Goal: Book appointment/travel/reservation

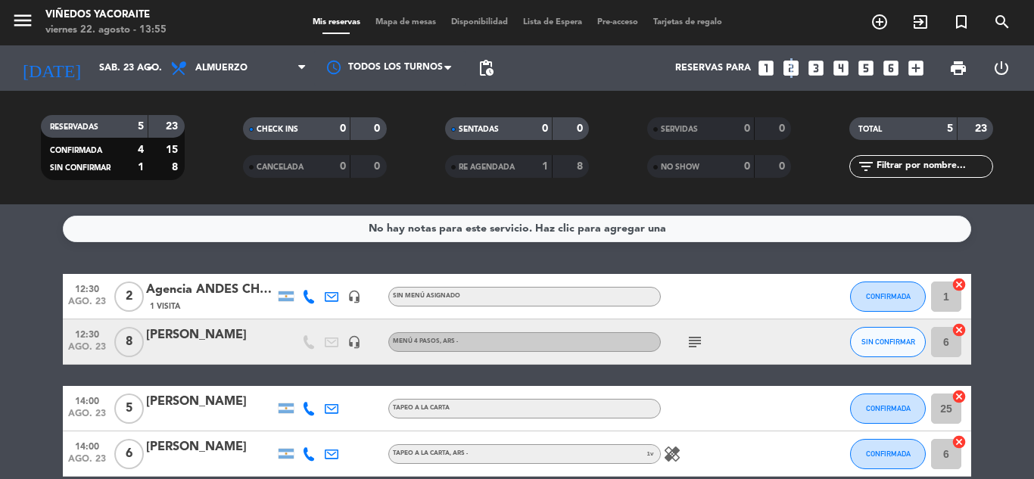
click at [790, 64] on icon "looks_two" at bounding box center [791, 68] width 20 height 20
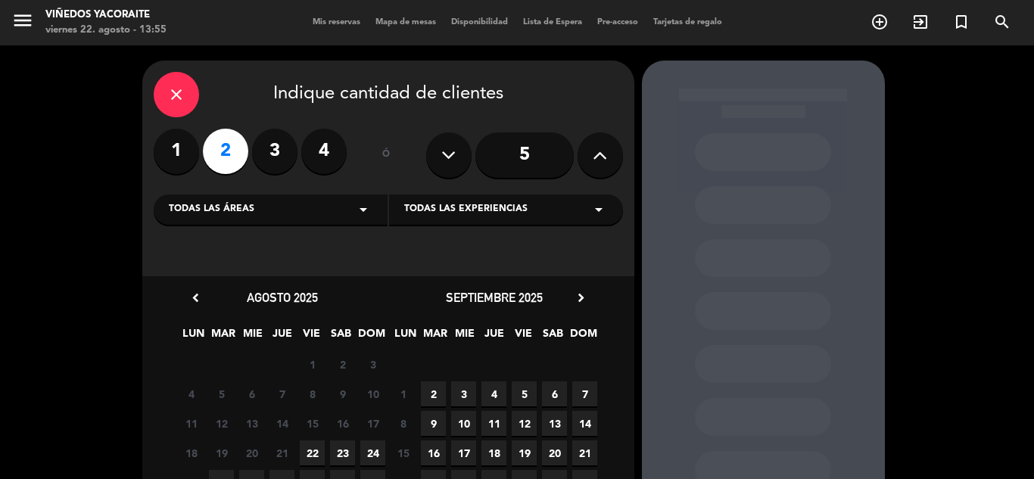
click at [336, 203] on div "Todas las áreas arrow_drop_down" at bounding box center [271, 209] width 234 height 30
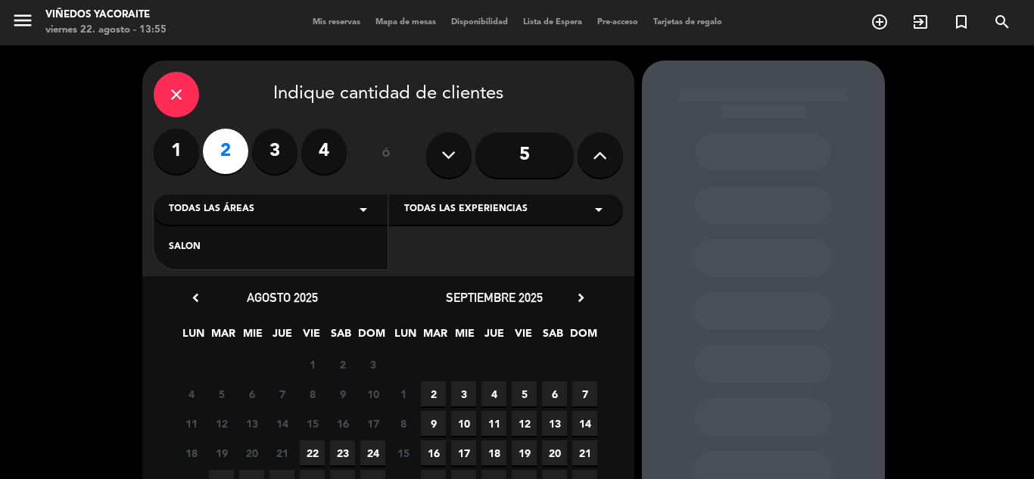
click at [288, 240] on div "SALON" at bounding box center [271, 247] width 204 height 15
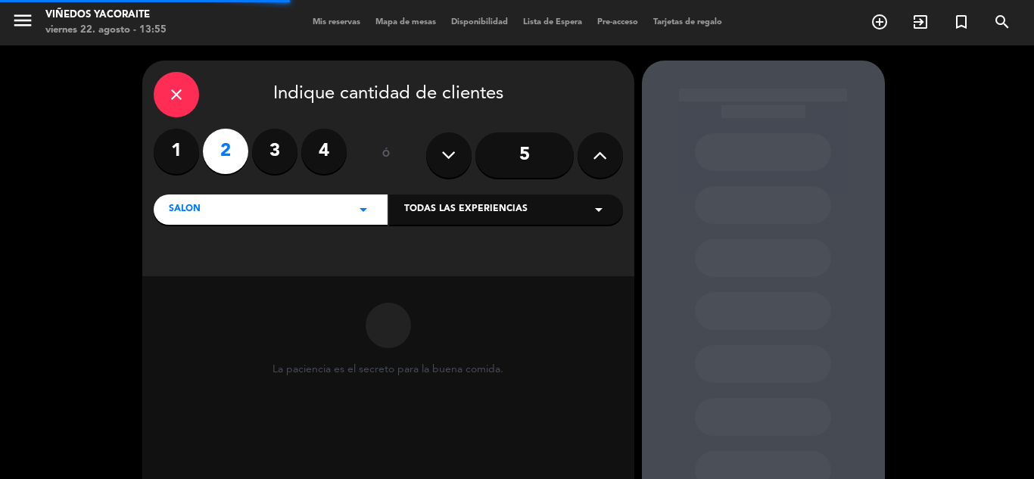
click at [481, 225] on div "Todas las experiencias arrow_drop_down" at bounding box center [506, 209] width 234 height 30
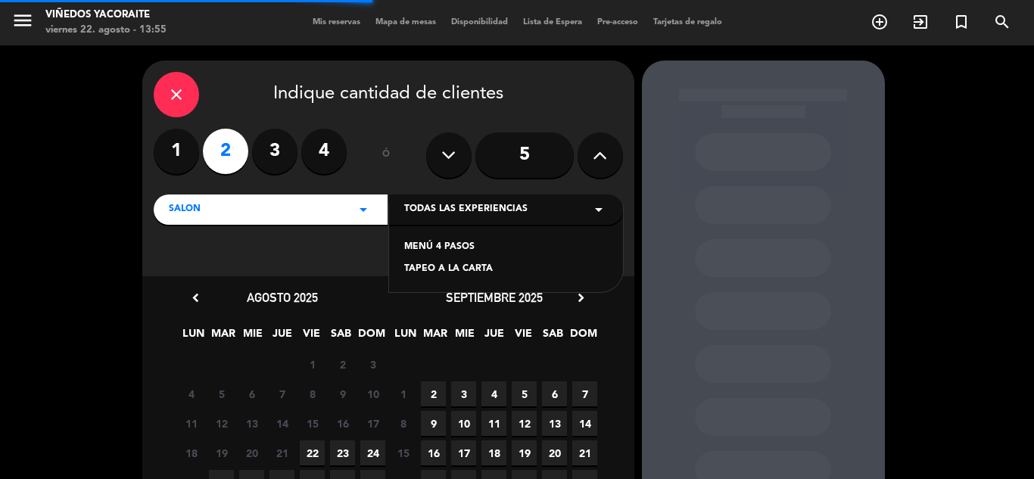
click at [456, 274] on div "TAPEO A LA CARTA" at bounding box center [506, 269] width 204 height 15
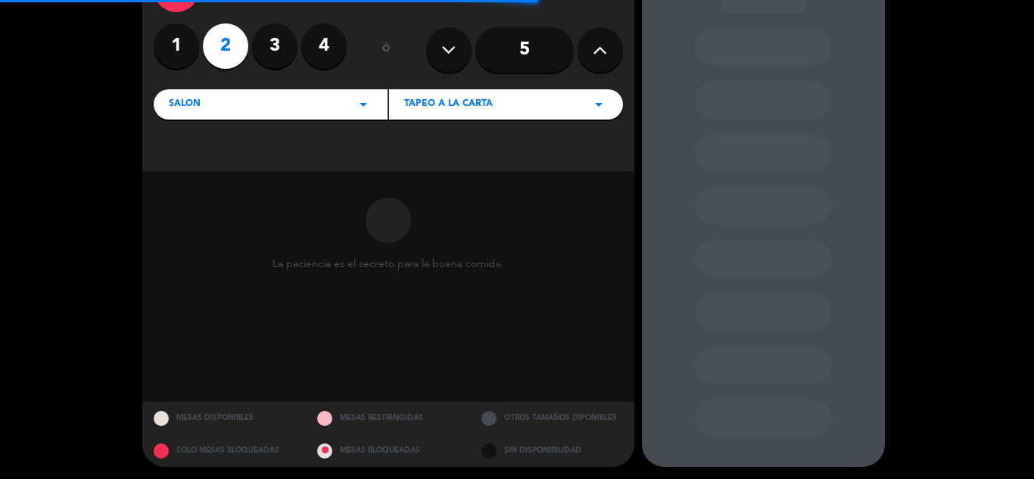
scroll to position [108, 0]
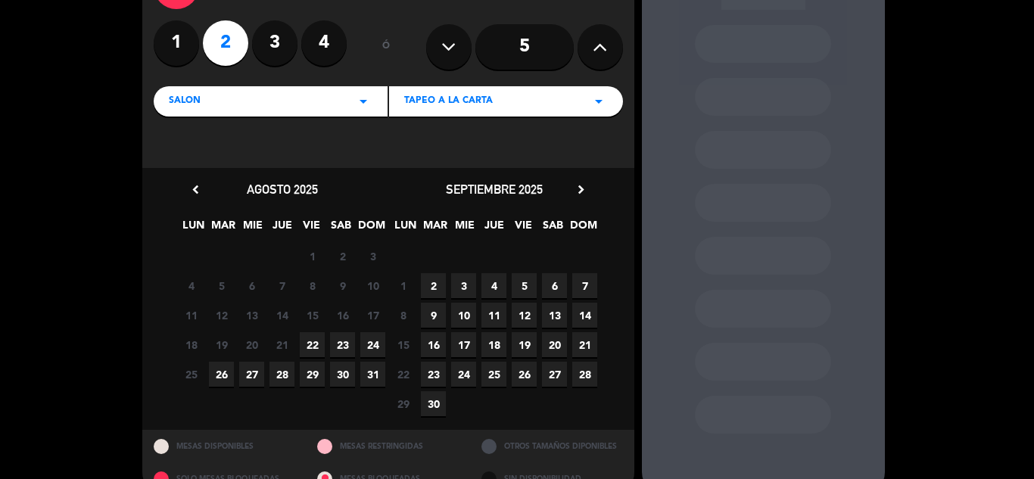
click at [346, 344] on span "23" at bounding box center [342, 344] width 25 height 25
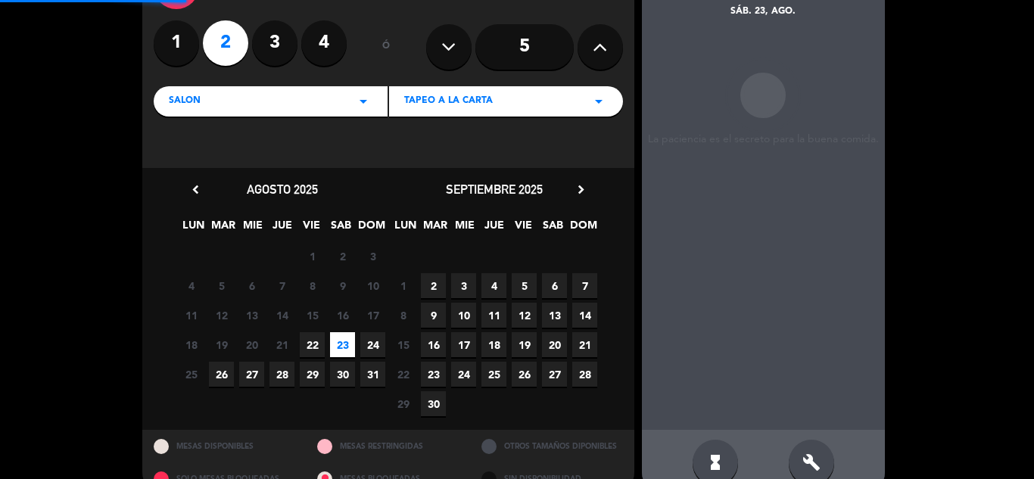
scroll to position [61, 0]
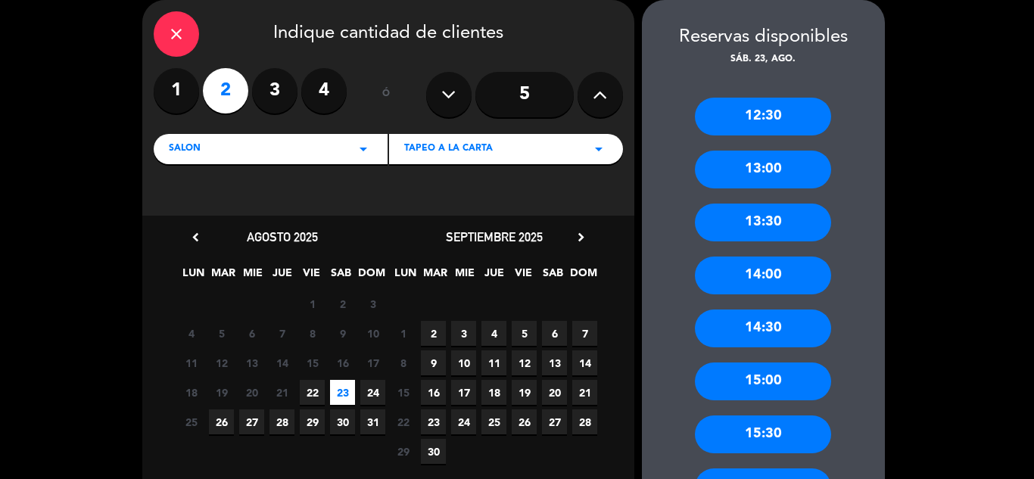
click at [750, 173] on div "13:00" at bounding box center [763, 170] width 136 height 38
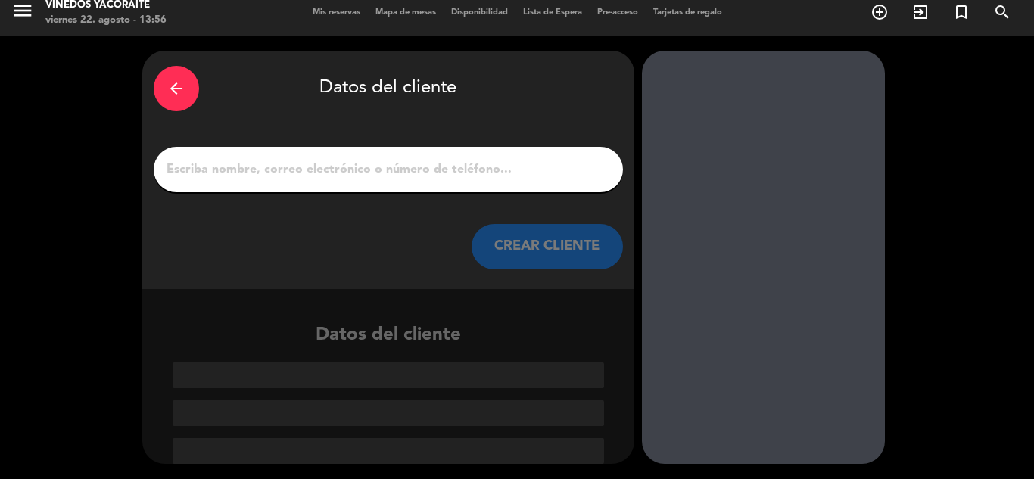
click at [477, 163] on input "1" at bounding box center [388, 169] width 446 height 21
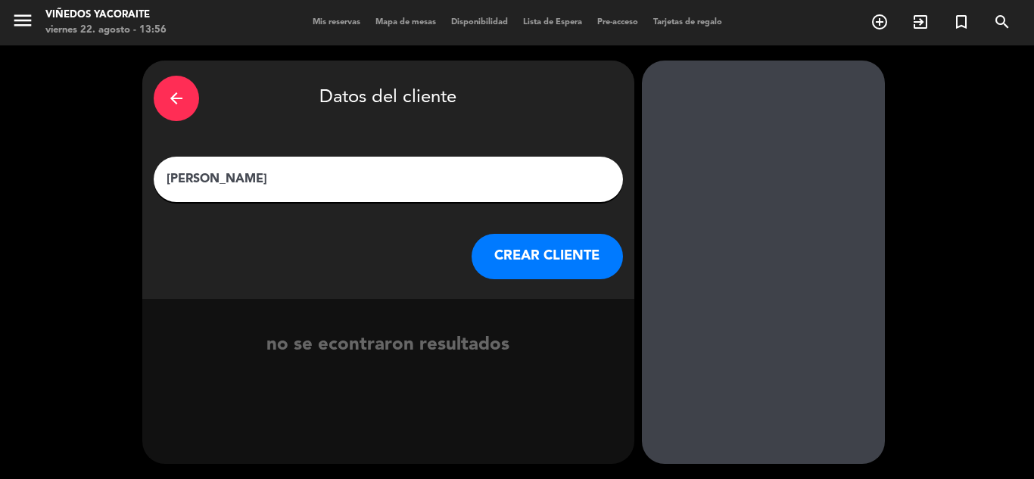
type input "[PERSON_NAME]"
click at [568, 254] on button "CREAR CLIENTE" at bounding box center [546, 256] width 151 height 45
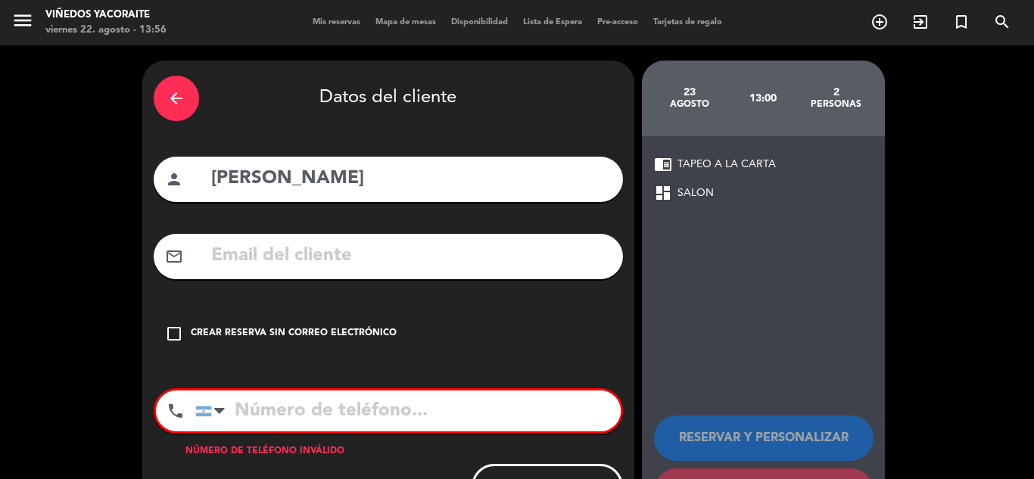
click at [286, 257] on input "text" at bounding box center [411, 256] width 402 height 31
paste input "[EMAIL_ADDRESS][DOMAIN_NAME]"
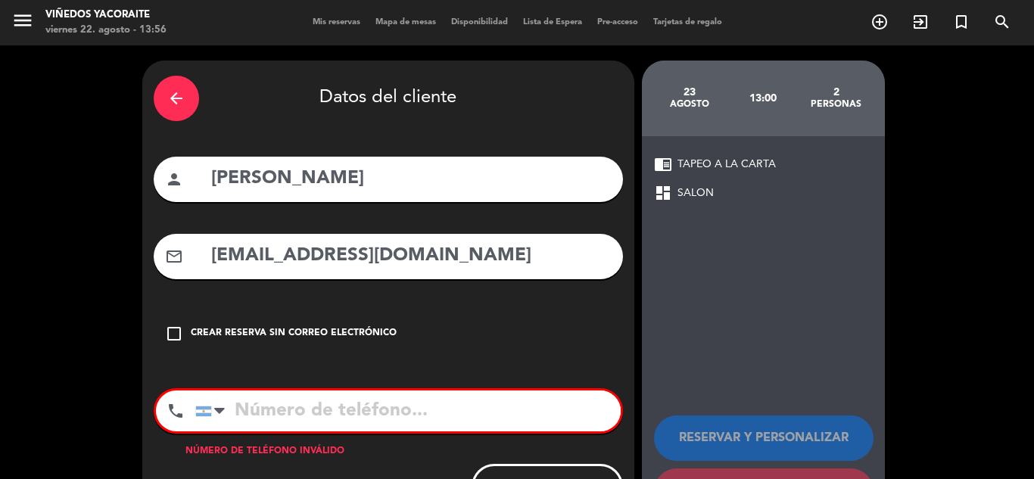
type input "[EMAIL_ADDRESS][DOMAIN_NAME]"
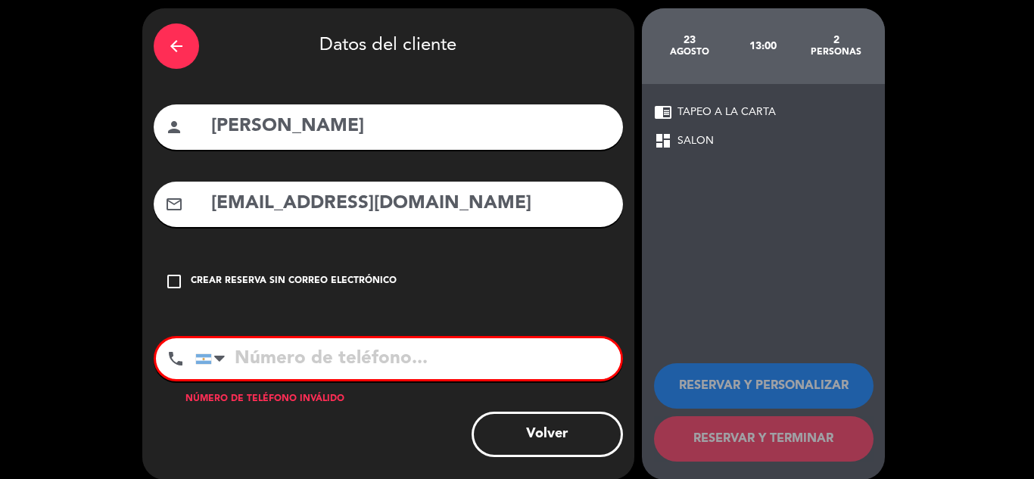
scroll to position [67, 0]
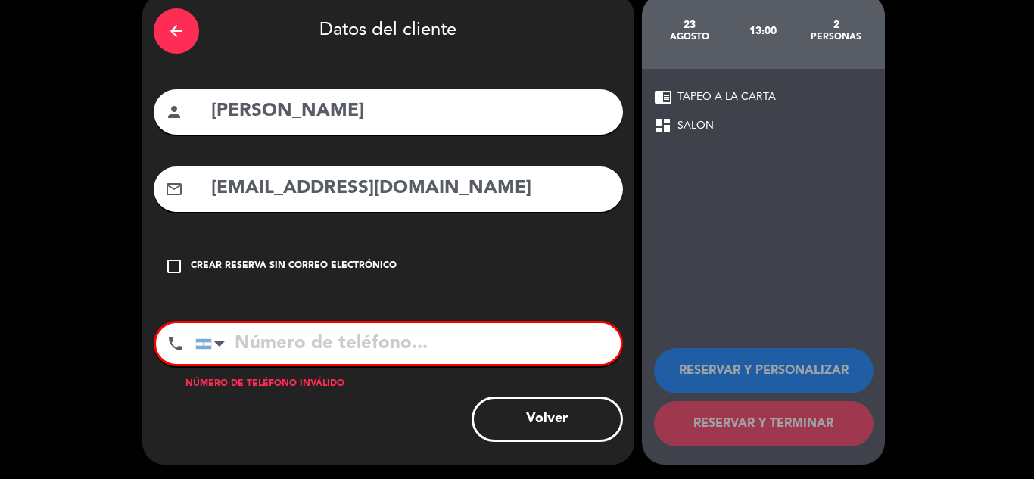
click at [272, 347] on input "tel" at bounding box center [407, 343] width 425 height 41
paste input "[PHONE_NUMBER]"
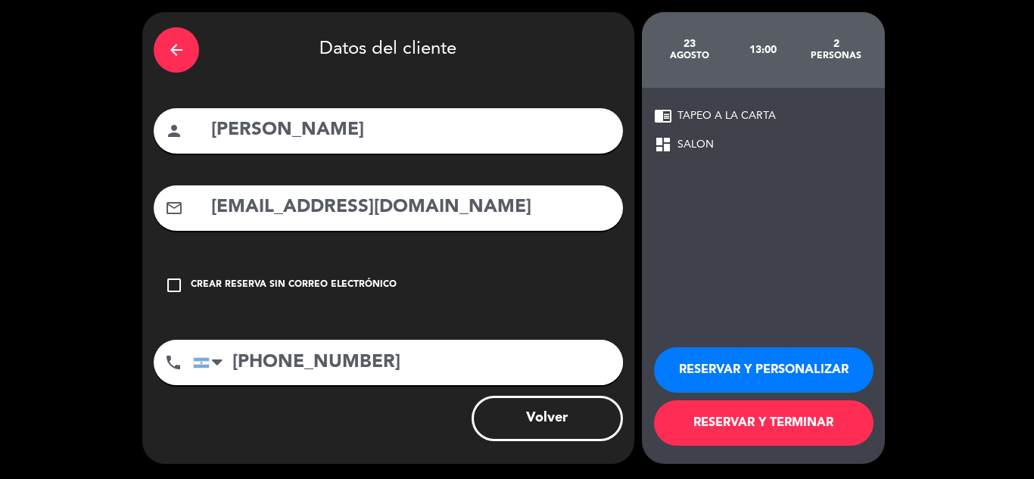
type input "[PHONE_NUMBER]"
click at [720, 356] on button "RESERVAR Y PERSONALIZAR" at bounding box center [763, 369] width 219 height 45
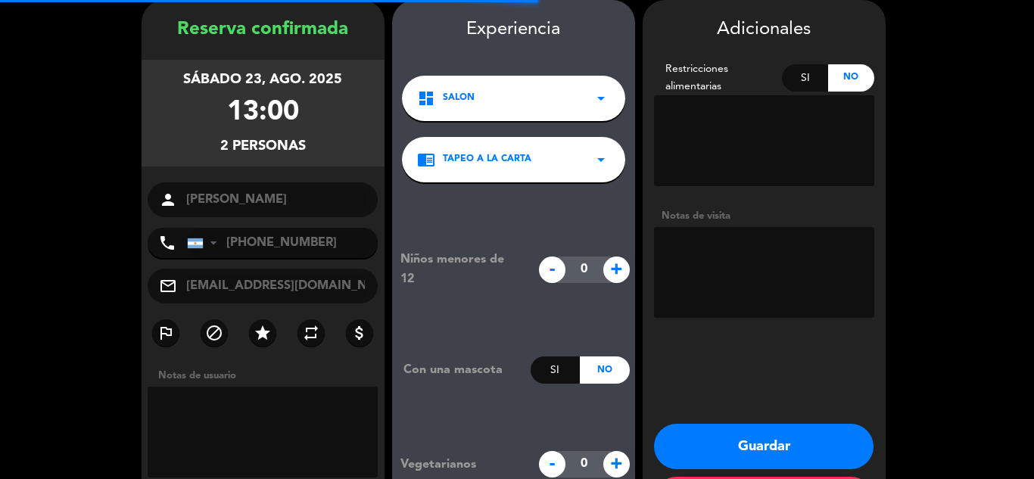
scroll to position [126, 0]
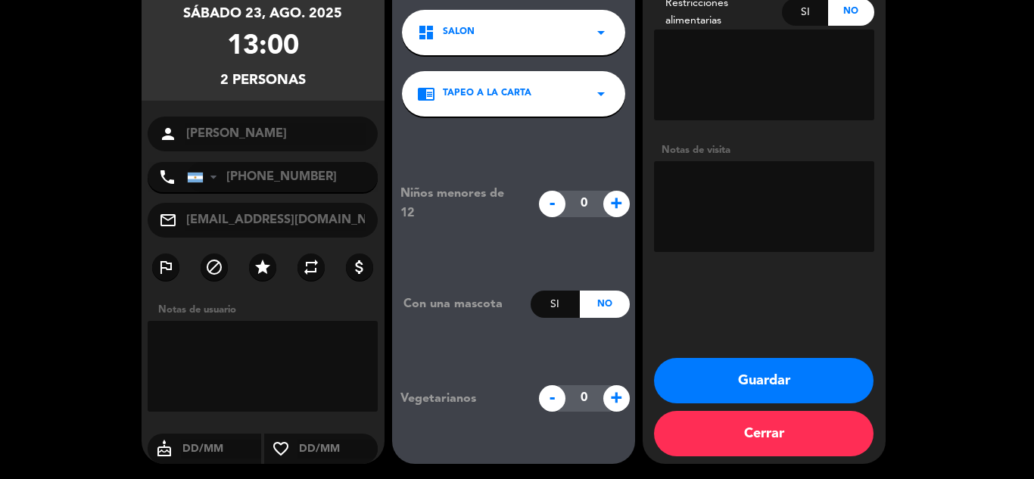
click at [765, 387] on button "Guardar" at bounding box center [763, 380] width 219 height 45
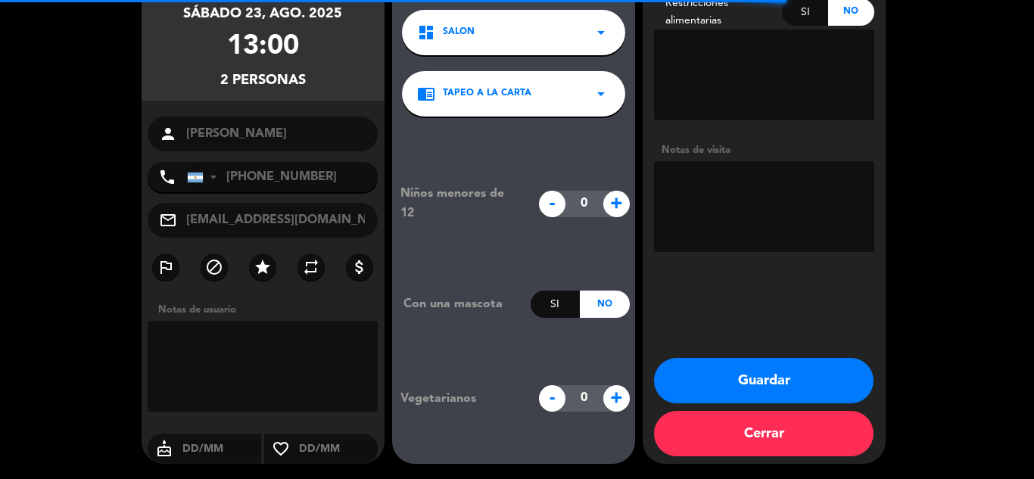
click at [779, 368] on button "Guardar" at bounding box center [763, 380] width 219 height 45
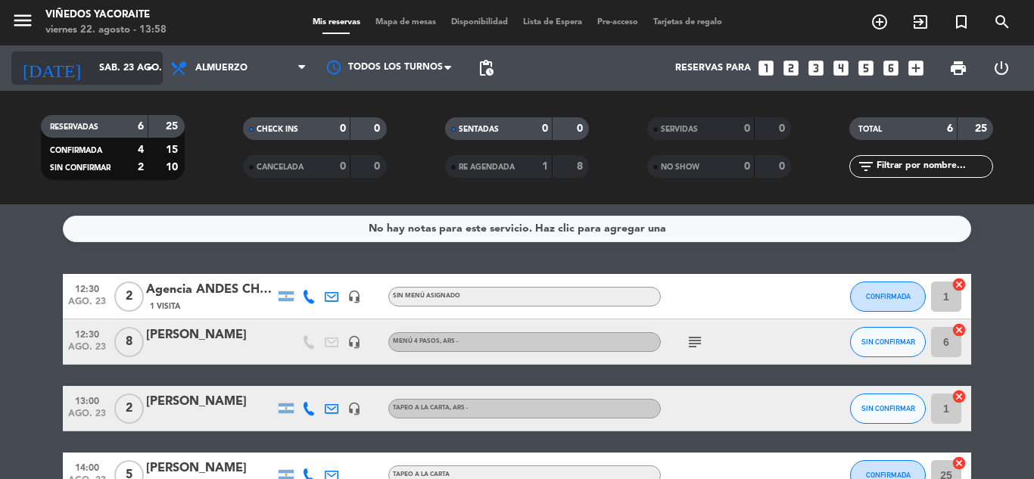
click at [138, 65] on input "sáb. 23 ago." at bounding box center [156, 68] width 128 height 26
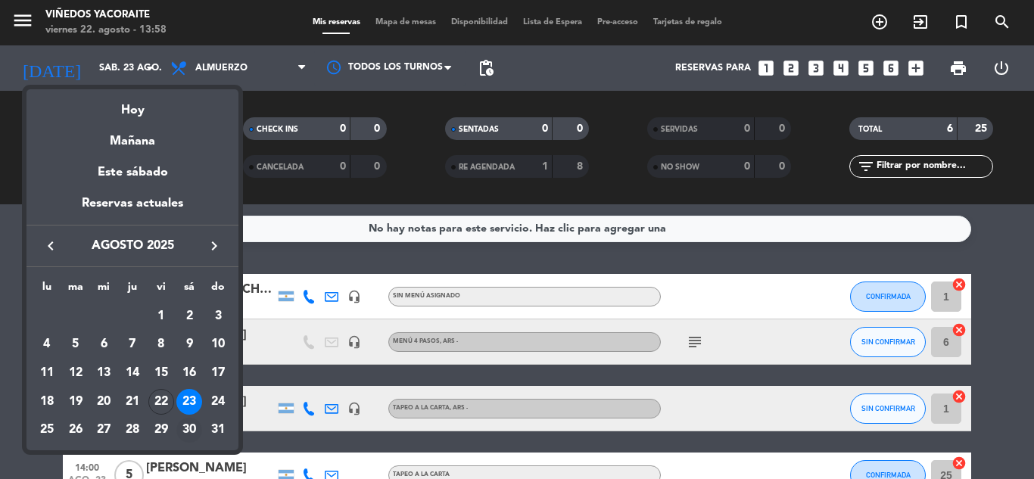
click at [192, 424] on div "30" at bounding box center [189, 431] width 26 height 26
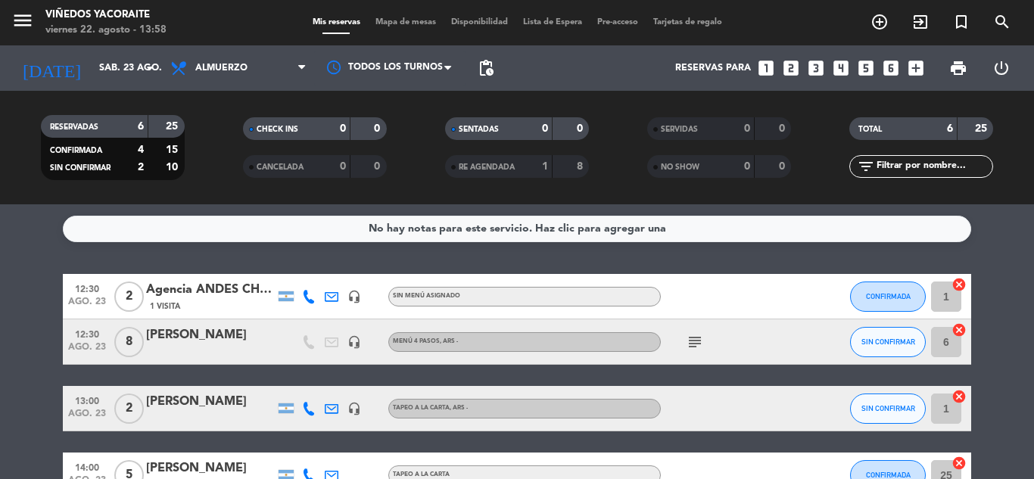
type input "sáb. 30 ago."
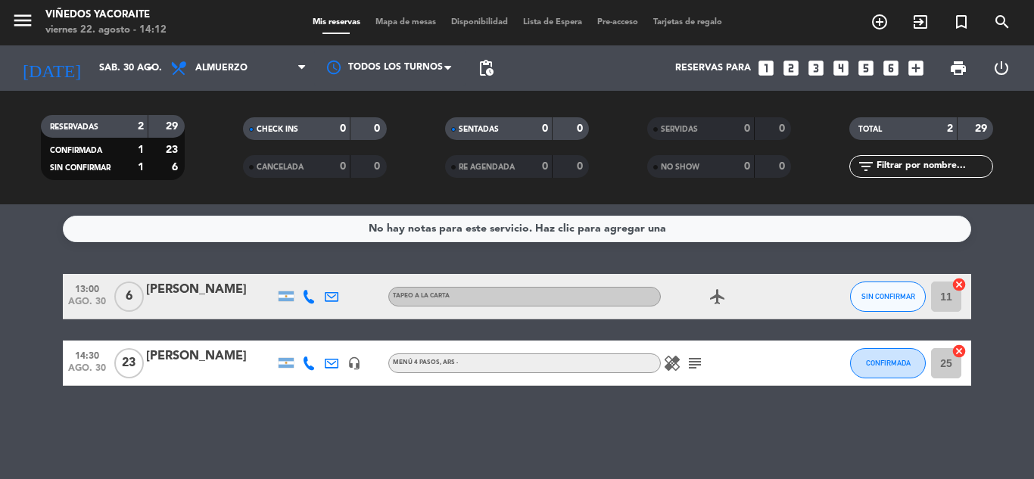
click at [891, 64] on icon "looks_6" at bounding box center [891, 68] width 20 height 20
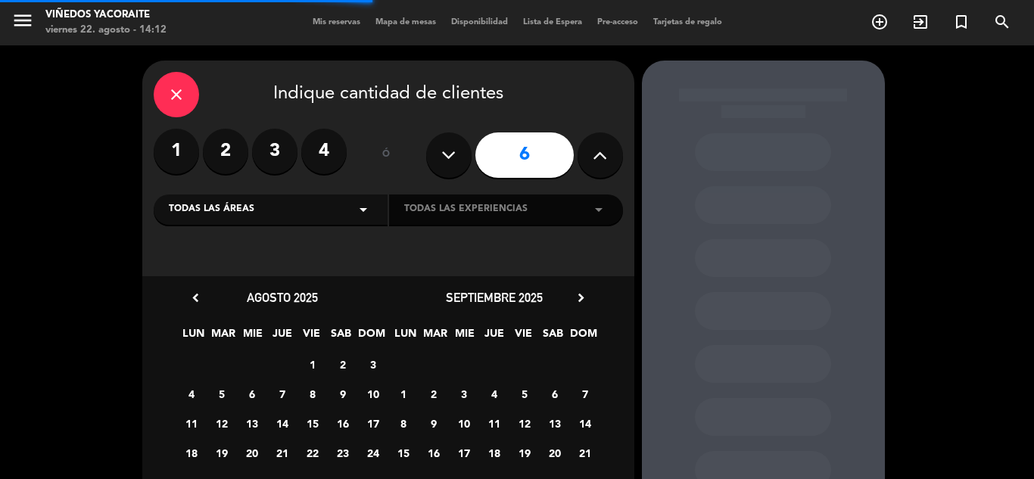
click at [350, 207] on div "Todas las áreas arrow_drop_down" at bounding box center [271, 209] width 234 height 30
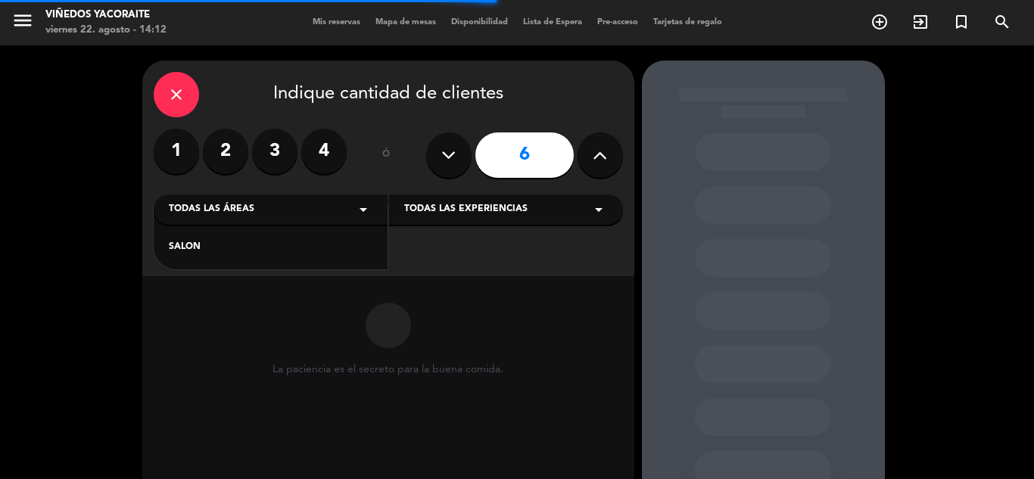
click at [302, 245] on div "SALON" at bounding box center [271, 247] width 204 height 15
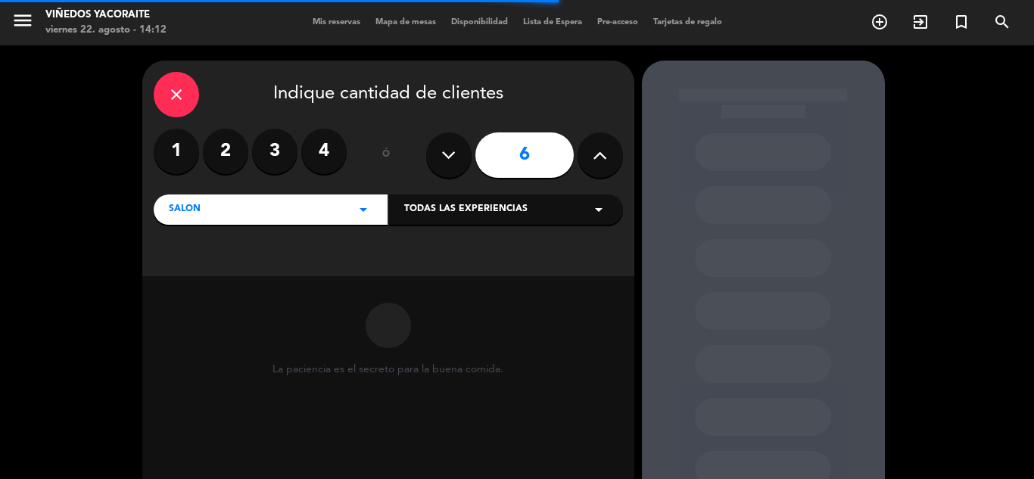
click at [471, 205] on span "Todas las experiencias" at bounding box center [465, 209] width 123 height 15
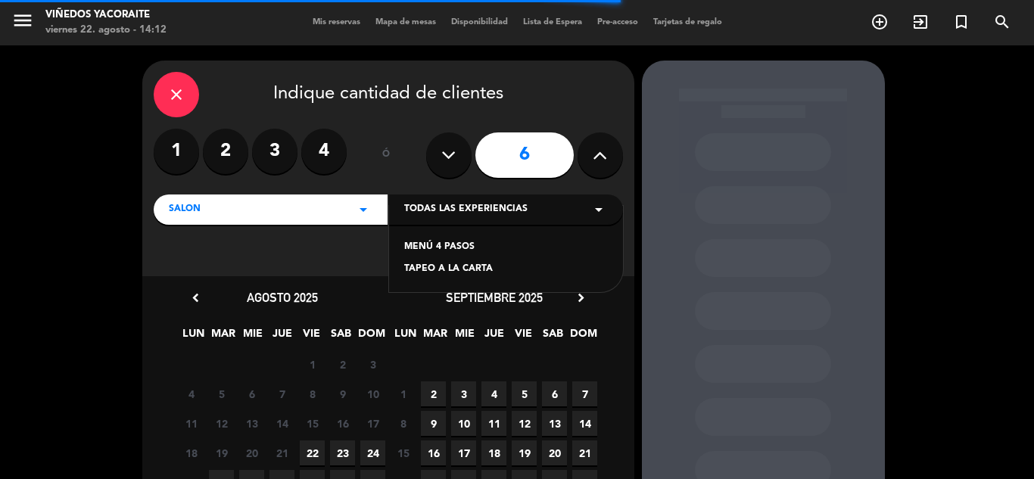
click at [449, 264] on div "TAPEO A LA CARTA" at bounding box center [506, 269] width 204 height 15
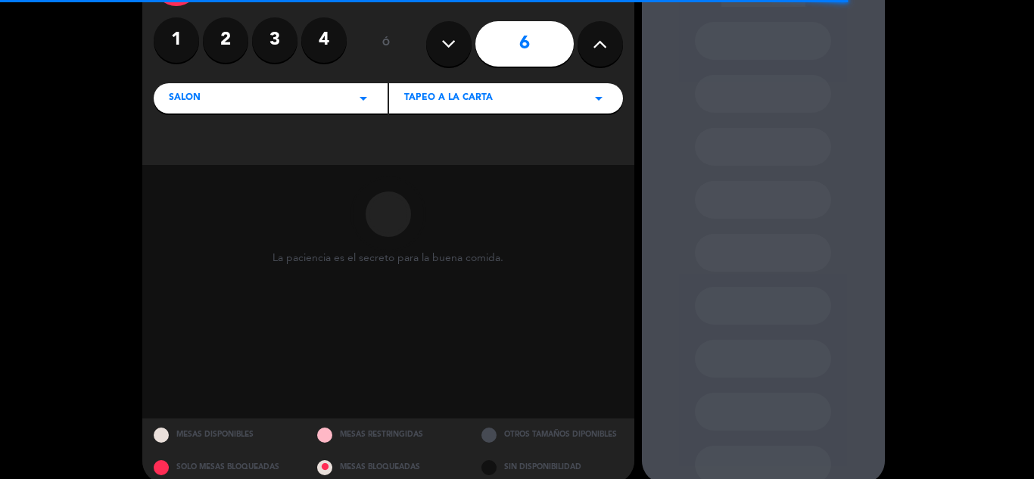
scroll to position [131, 0]
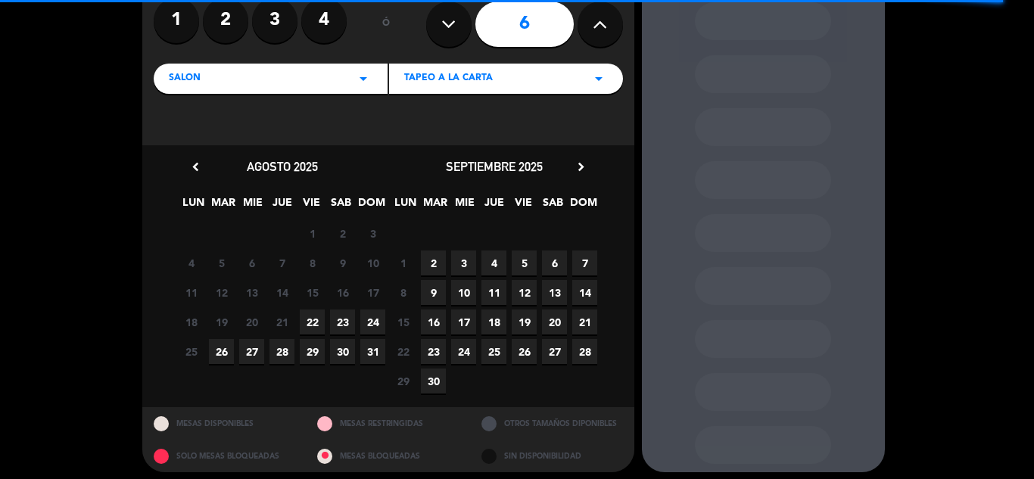
click at [525, 326] on span "19" at bounding box center [524, 321] width 25 height 25
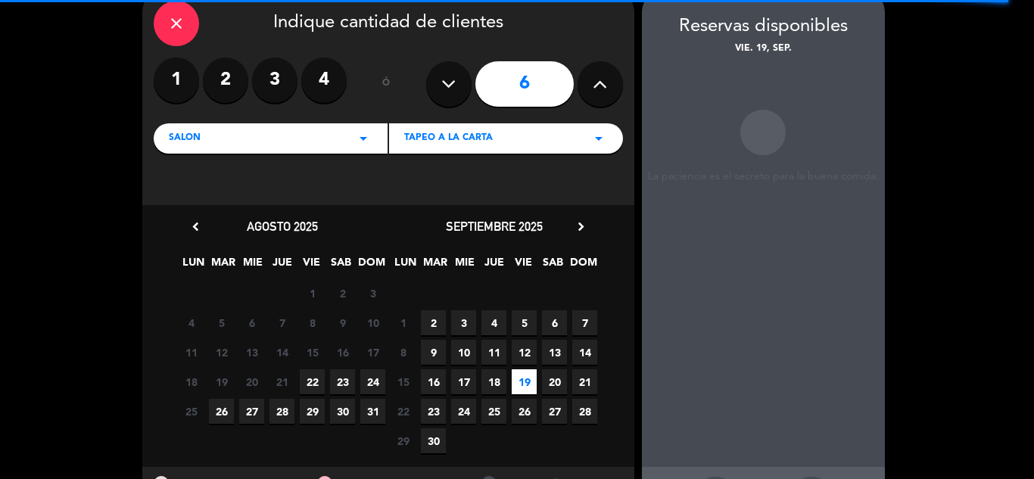
scroll to position [61, 0]
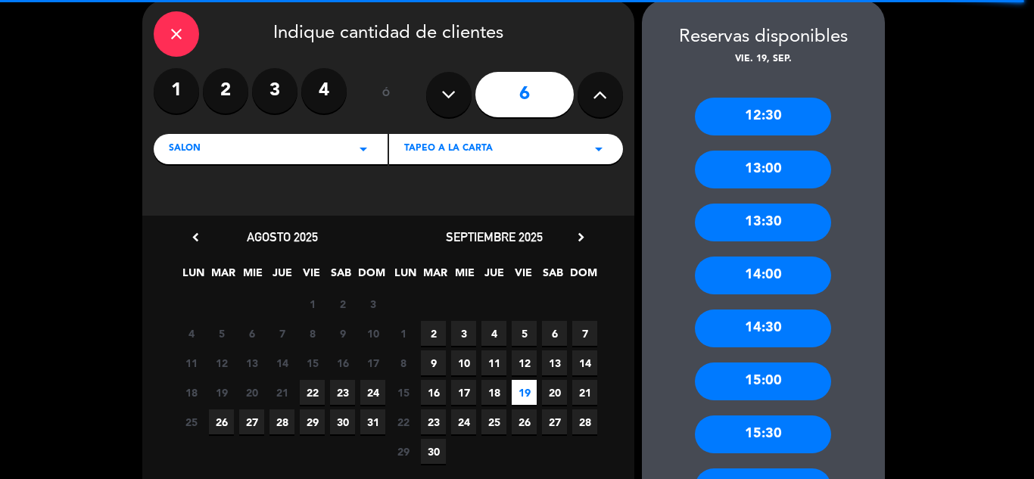
click at [743, 232] on div "13:30" at bounding box center [763, 223] width 136 height 38
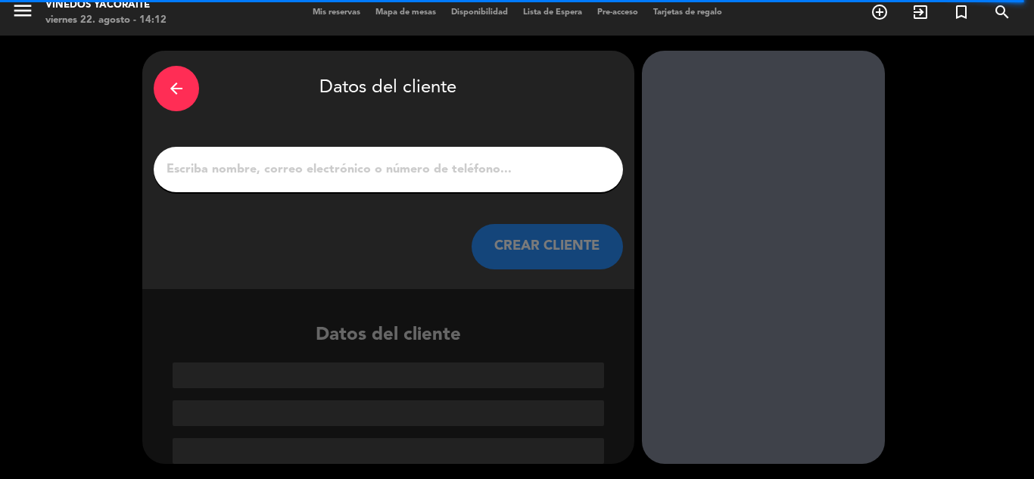
click at [351, 175] on input "1" at bounding box center [388, 169] width 446 height 21
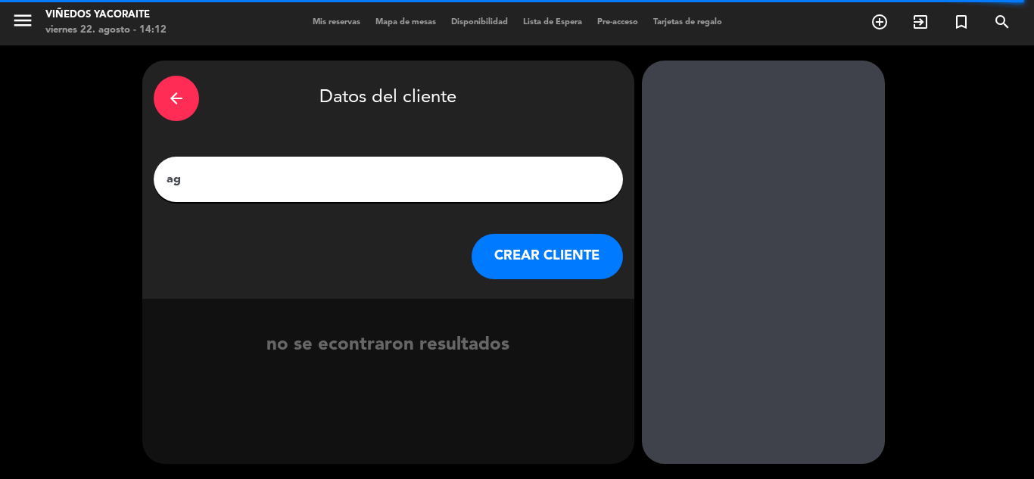
type input "a"
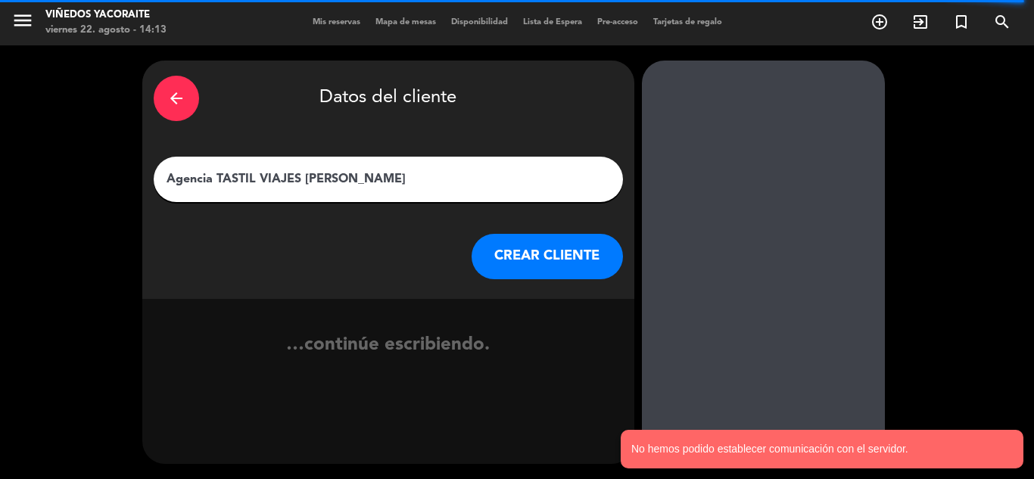
type input "Agencia TASTIL VIAJES [PERSON_NAME]"
click at [546, 255] on button "CREAR CLIENTE" at bounding box center [546, 256] width 151 height 45
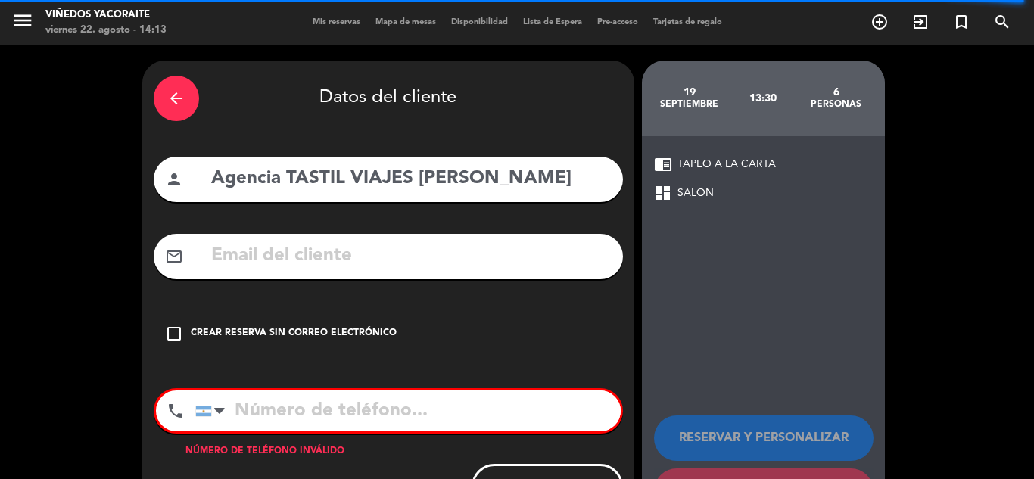
click at [421, 245] on input "text" at bounding box center [411, 256] width 402 height 31
paste input "[PERSON_NAME][EMAIL_ADDRESS][DOMAIN_NAME]"
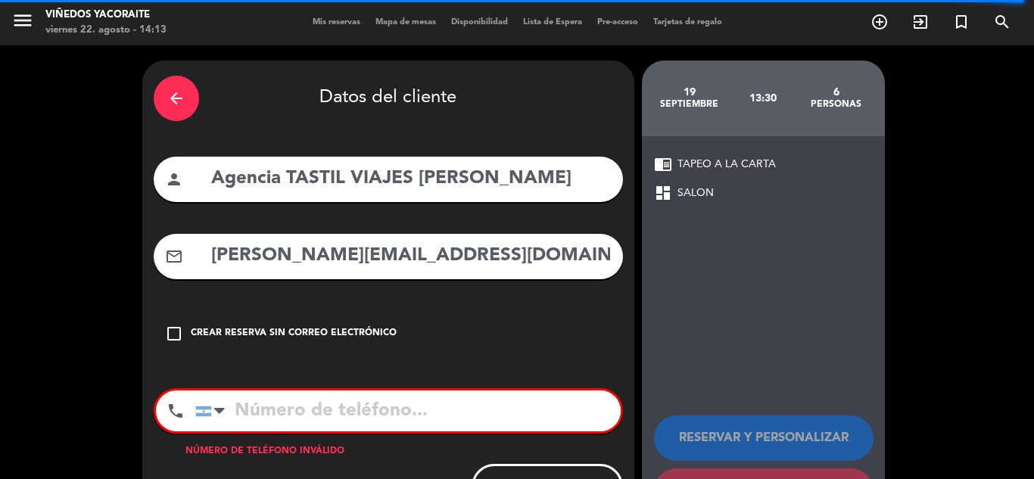
type input "[PERSON_NAME][EMAIL_ADDRESS][DOMAIN_NAME]"
click at [380, 419] on input "tel" at bounding box center [407, 410] width 425 height 41
paste input "[PHONE_NUMBER]"
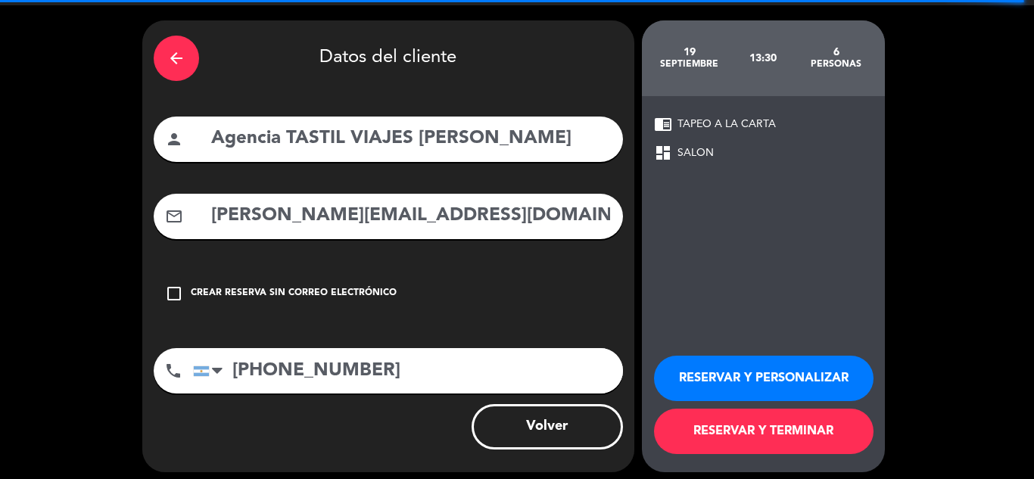
scroll to position [48, 0]
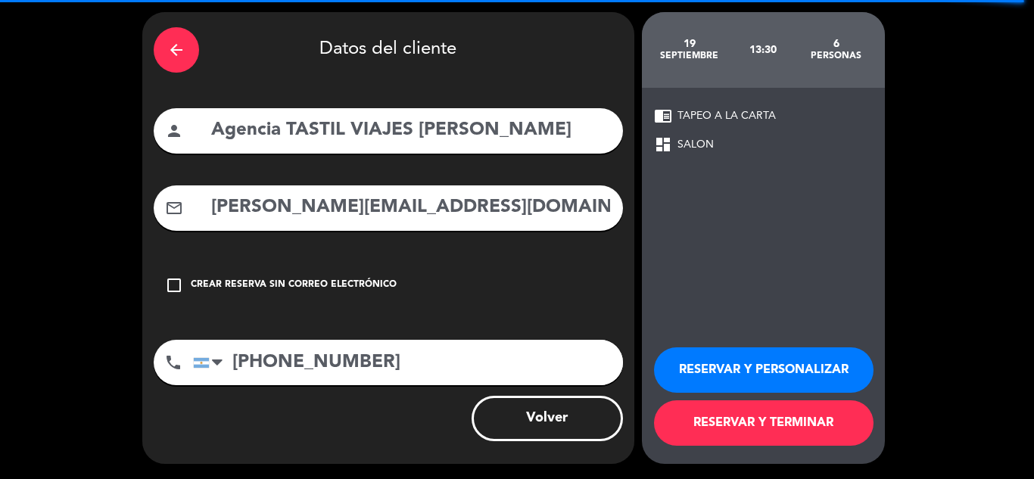
type input "[PHONE_NUMBER]"
click at [720, 383] on button "RESERVAR Y PERSONALIZAR" at bounding box center [763, 369] width 219 height 45
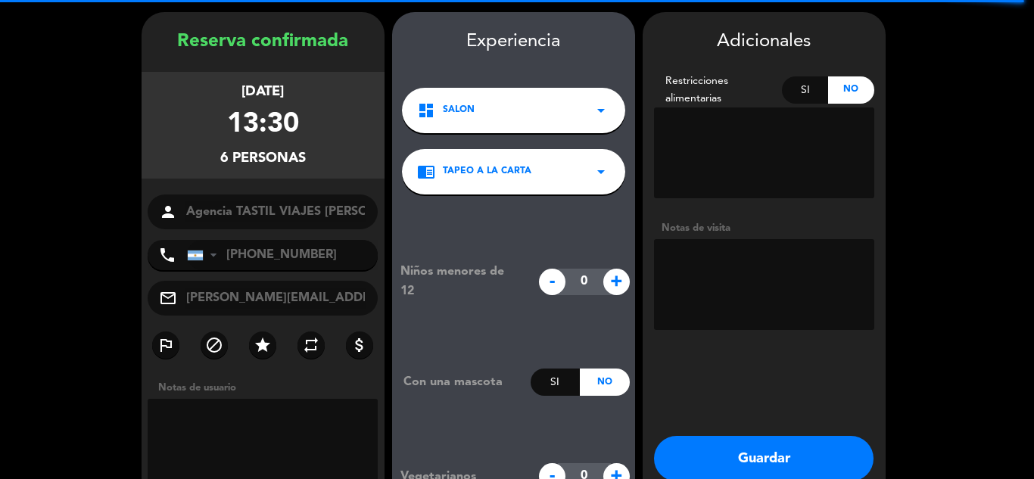
scroll to position [61, 0]
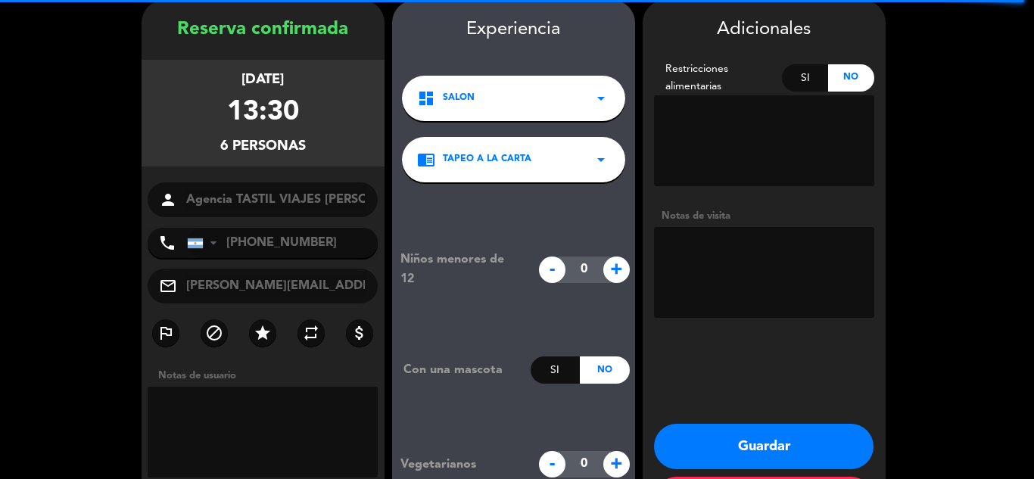
click at [745, 235] on textarea at bounding box center [764, 272] width 220 height 91
type textarea "Titular de la reserva: Bercovich/Carvallo"
click at [619, 272] on span "+" at bounding box center [616, 270] width 26 height 26
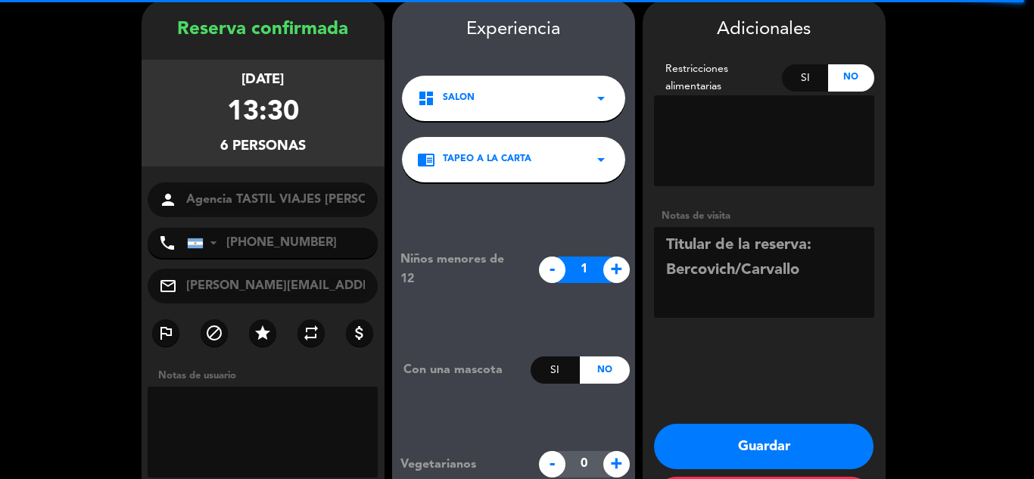
click at [619, 272] on span "+" at bounding box center [616, 270] width 26 height 26
type input "2"
click at [810, 270] on textarea at bounding box center [764, 272] width 220 height 91
type textarea "Titular de la reserva: Bercovich/Carvallo 2 menu infantil confirmado"
click at [742, 432] on button "Guardar" at bounding box center [763, 446] width 219 height 45
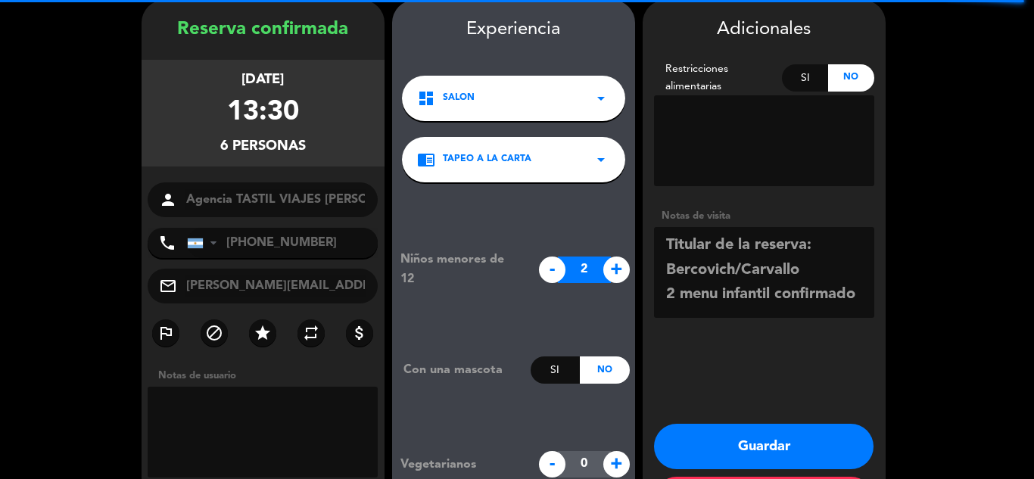
click at [741, 440] on button "Guardar" at bounding box center [763, 446] width 219 height 45
